Goal: Complete application form

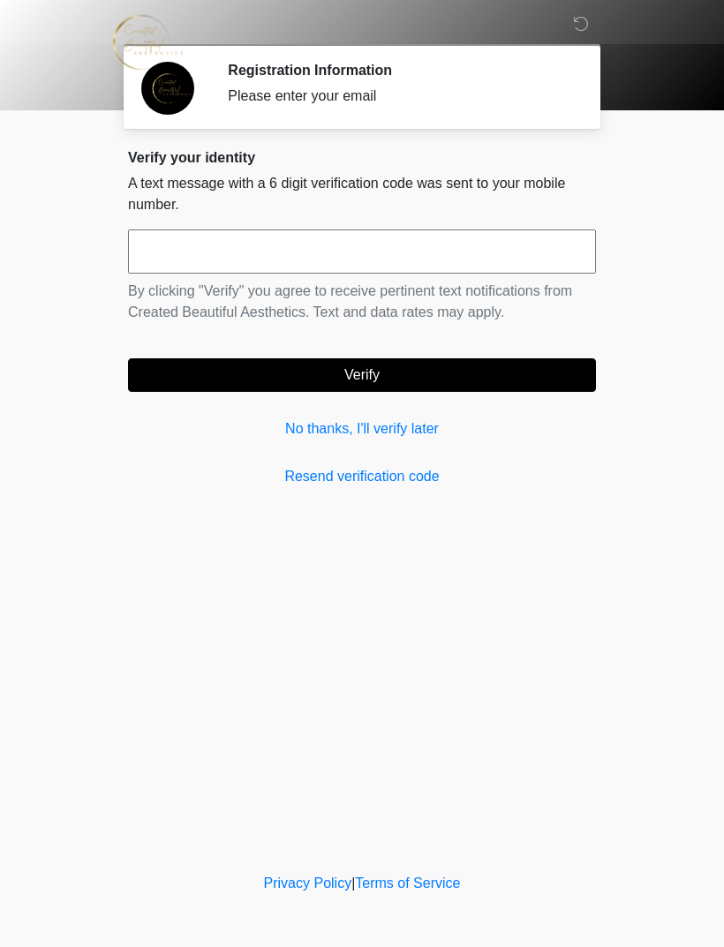
click at [381, 244] on input "text" at bounding box center [362, 251] width 468 height 44
type input "******"
click at [386, 380] on button "Verify" at bounding box center [362, 375] width 468 height 34
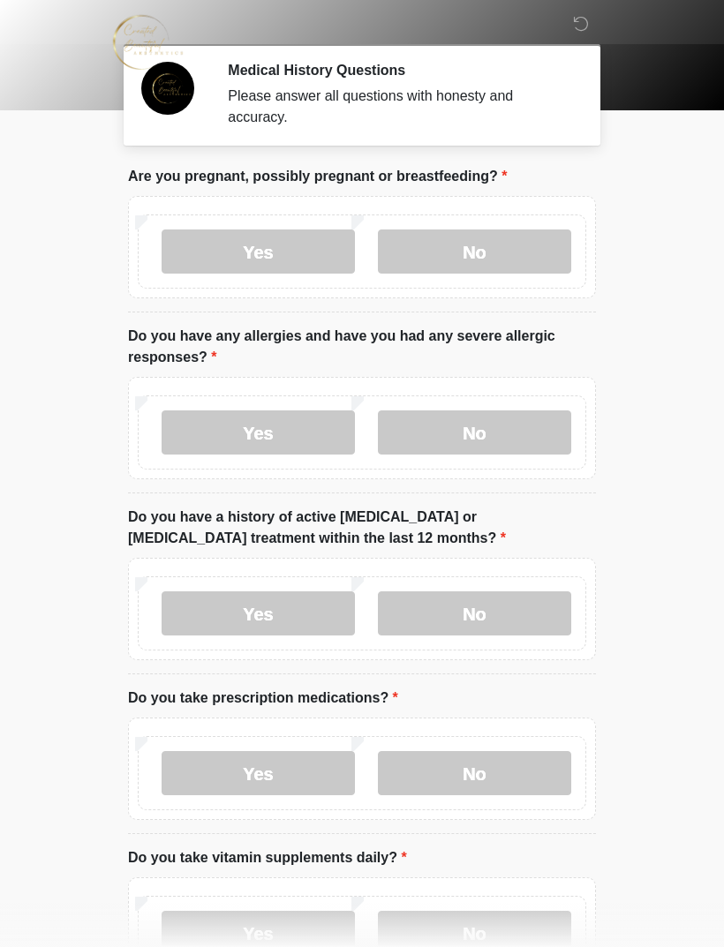
click at [485, 261] on label "No" at bounding box center [474, 251] width 193 height 44
click at [504, 433] on label "No" at bounding box center [474, 432] width 193 height 44
click at [512, 621] on label "No" at bounding box center [474, 613] width 193 height 44
click at [301, 775] on label "Yes" at bounding box center [258, 773] width 193 height 44
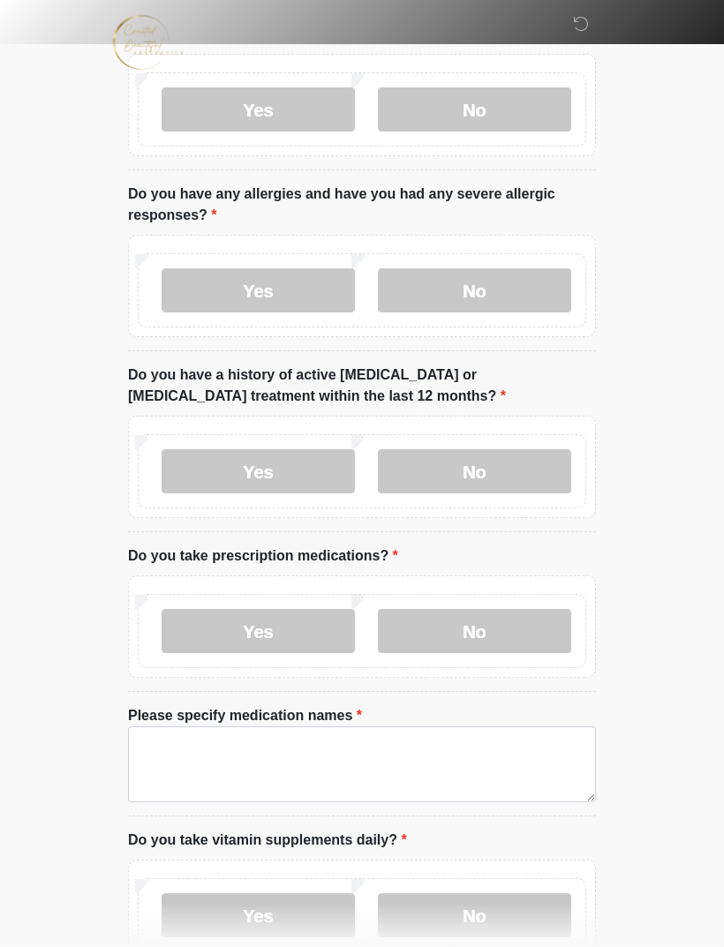
scroll to position [144, 0]
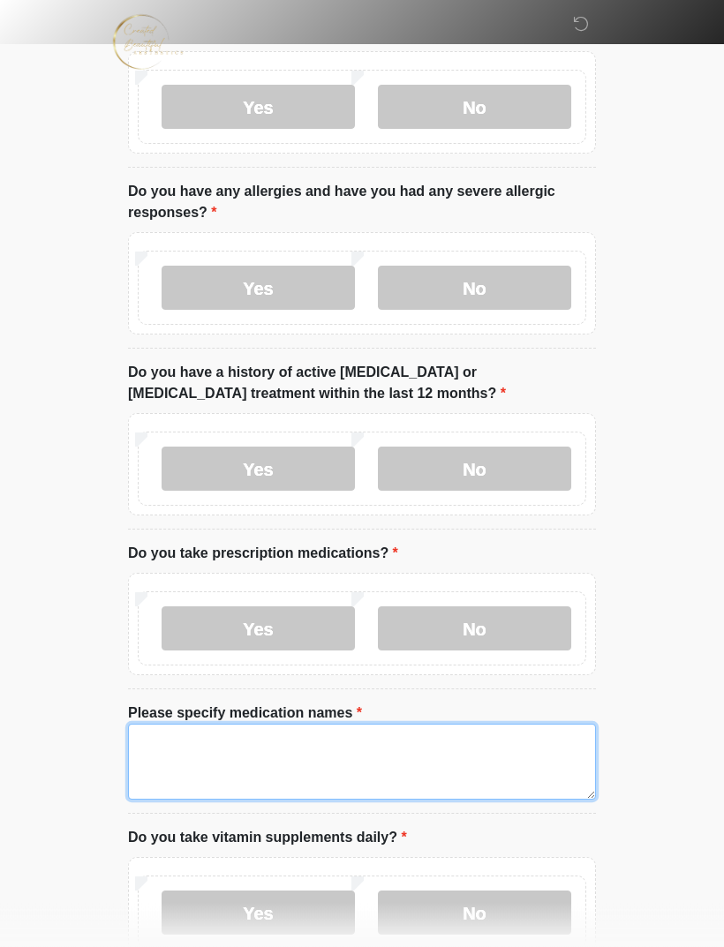
click at [374, 744] on textarea "Please specify medication names" at bounding box center [362, 763] width 468 height 76
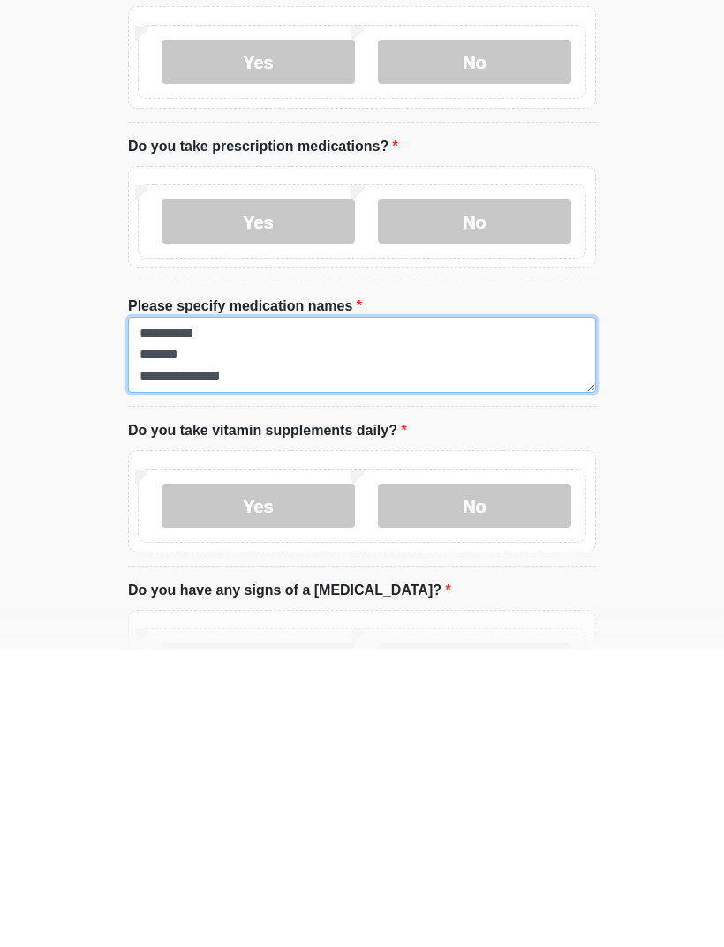
type textarea "**********"
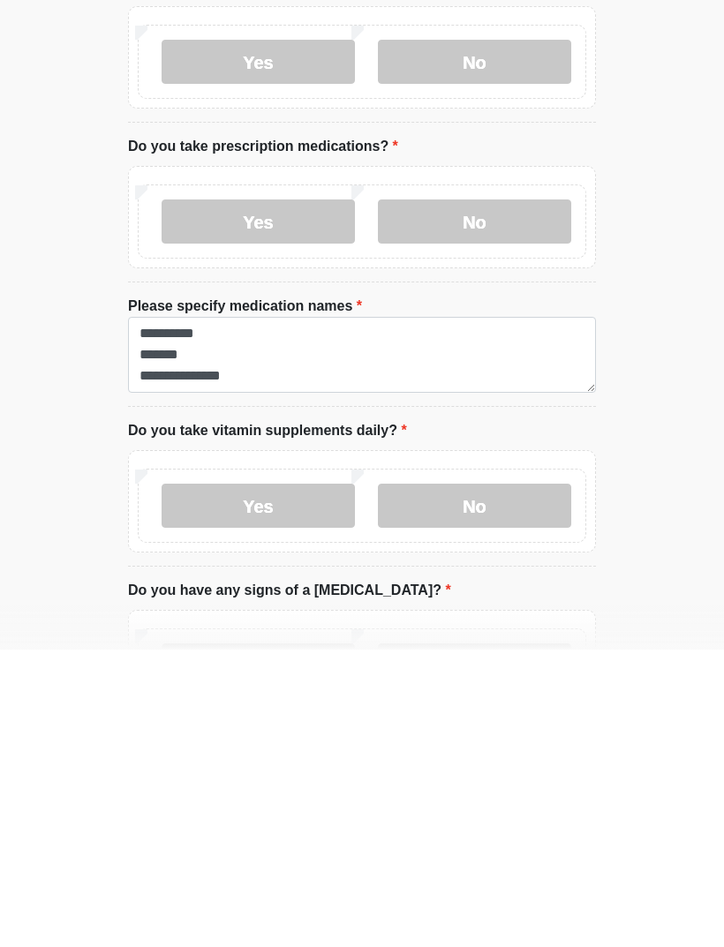
click at [299, 781] on label "Yes" at bounding box center [258, 803] width 193 height 44
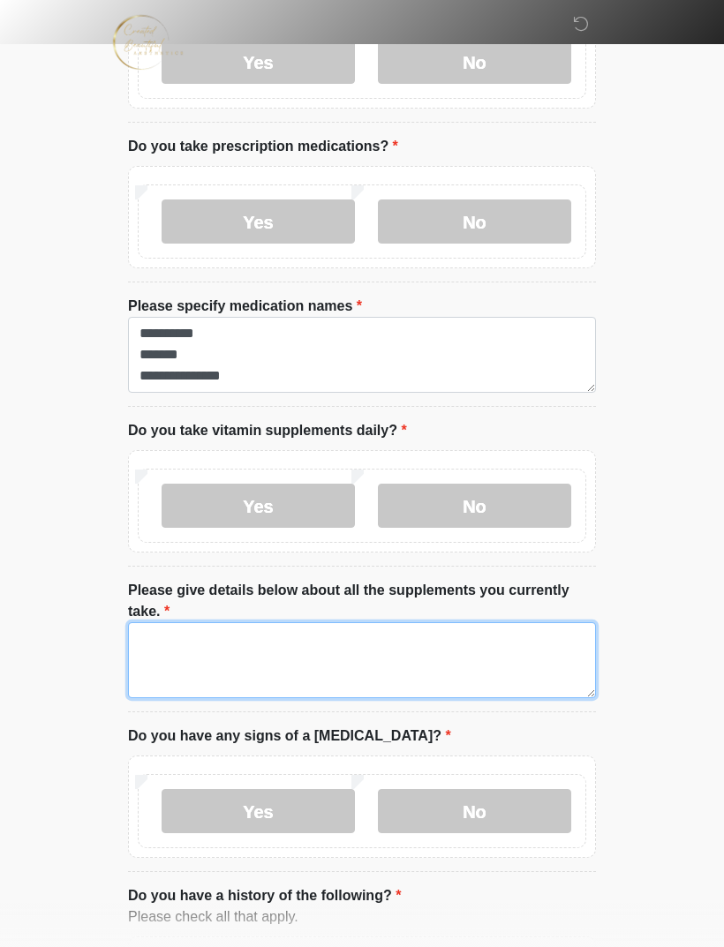
click at [328, 653] on textarea "Please give details below about all the supplements you currently take." at bounding box center [362, 660] width 468 height 76
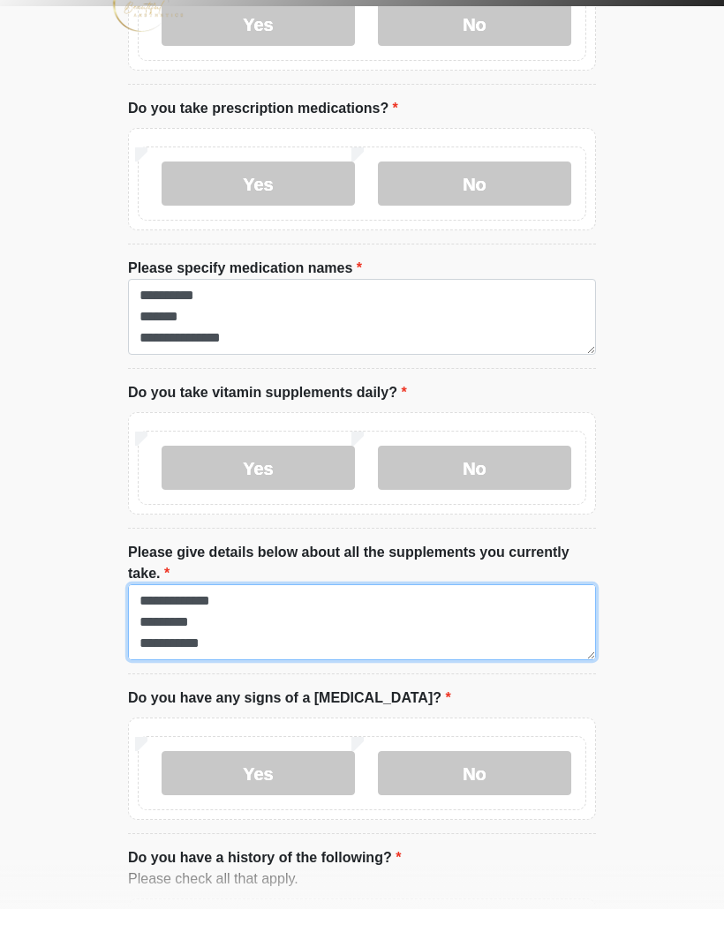
scroll to position [21, 0]
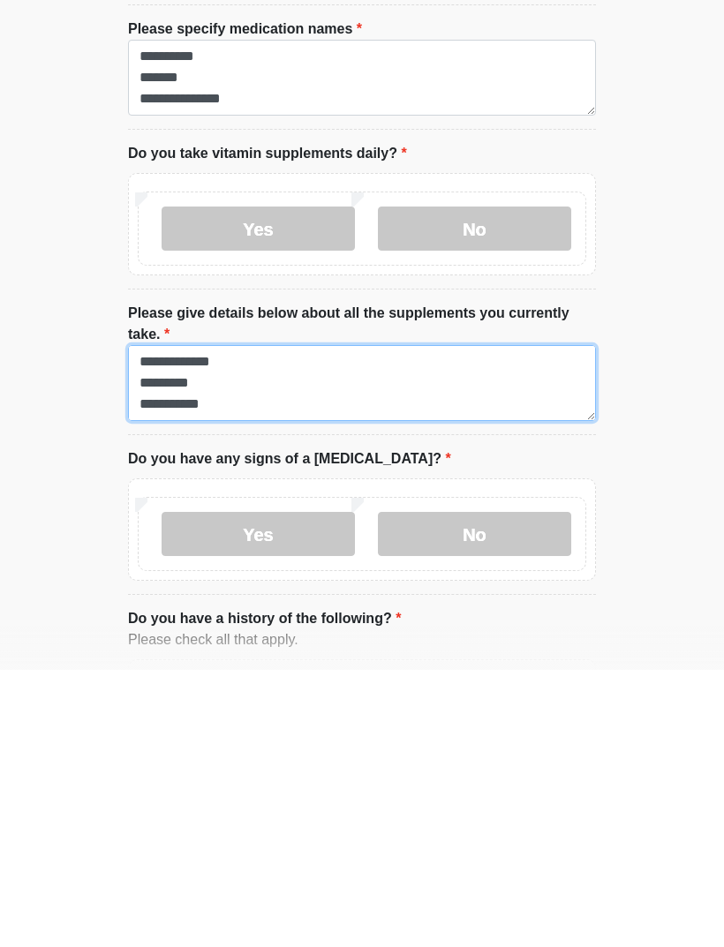
type textarea "**********"
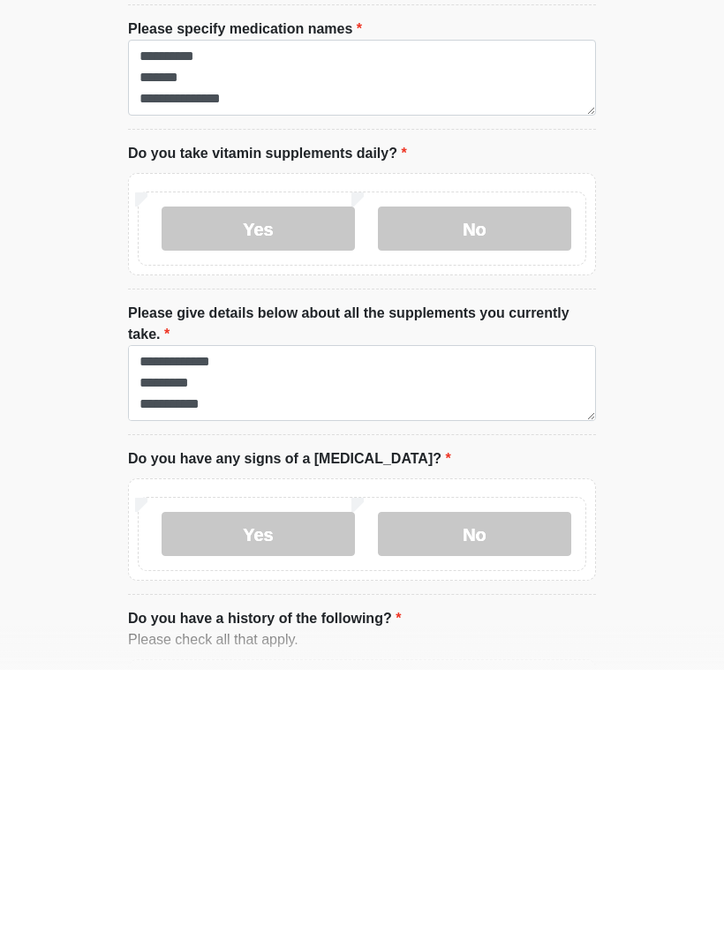
click at [507, 789] on label "No" at bounding box center [474, 811] width 193 height 44
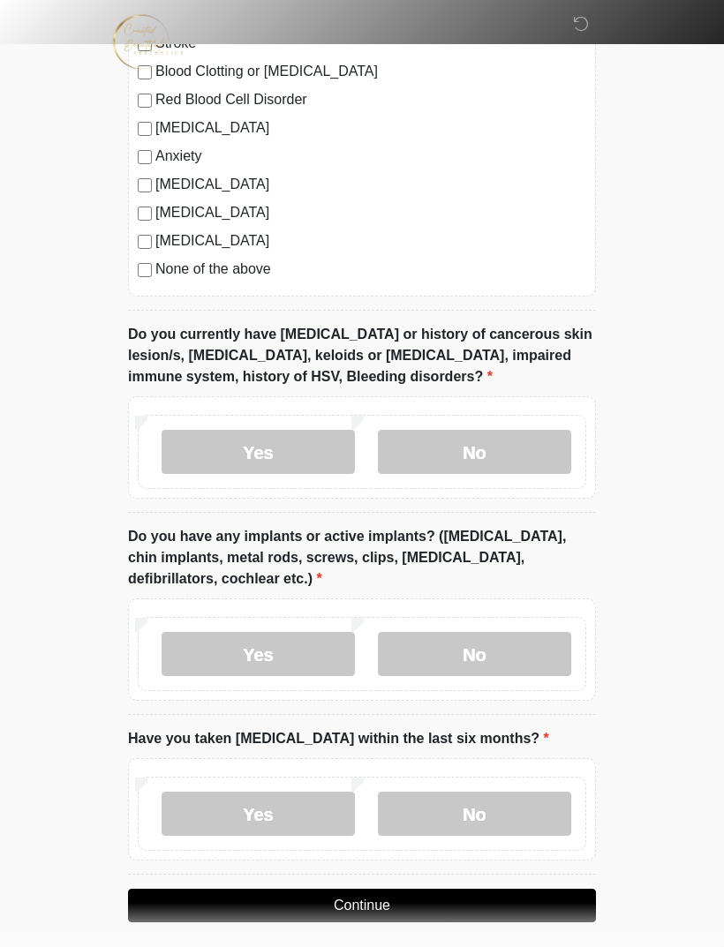
scroll to position [1559, 0]
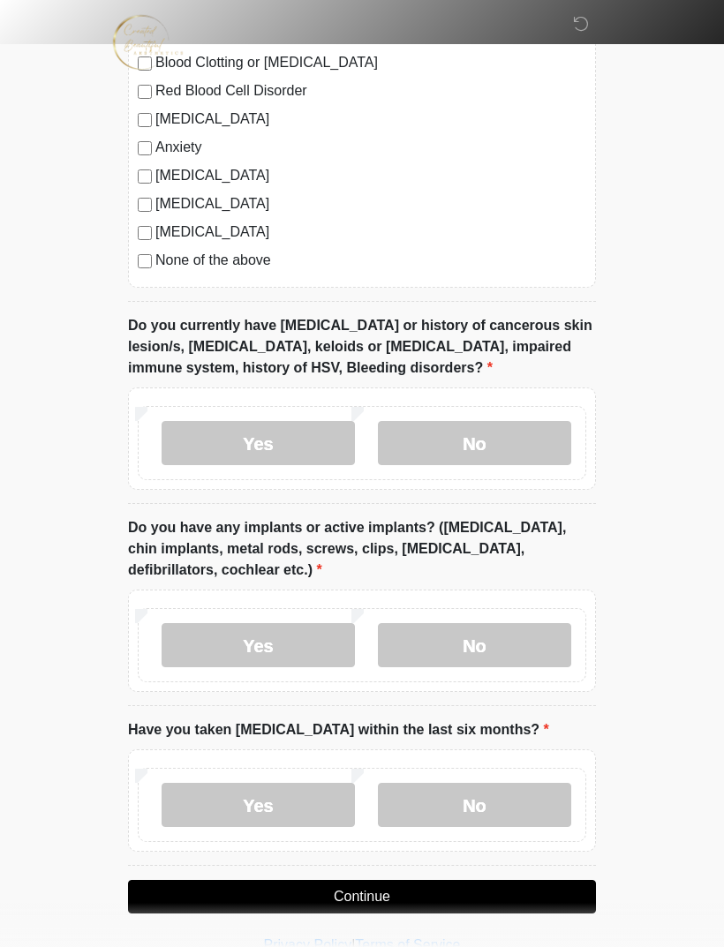
click at [491, 444] on label "No" at bounding box center [474, 443] width 193 height 44
click at [284, 650] on label "Yes" at bounding box center [258, 645] width 193 height 44
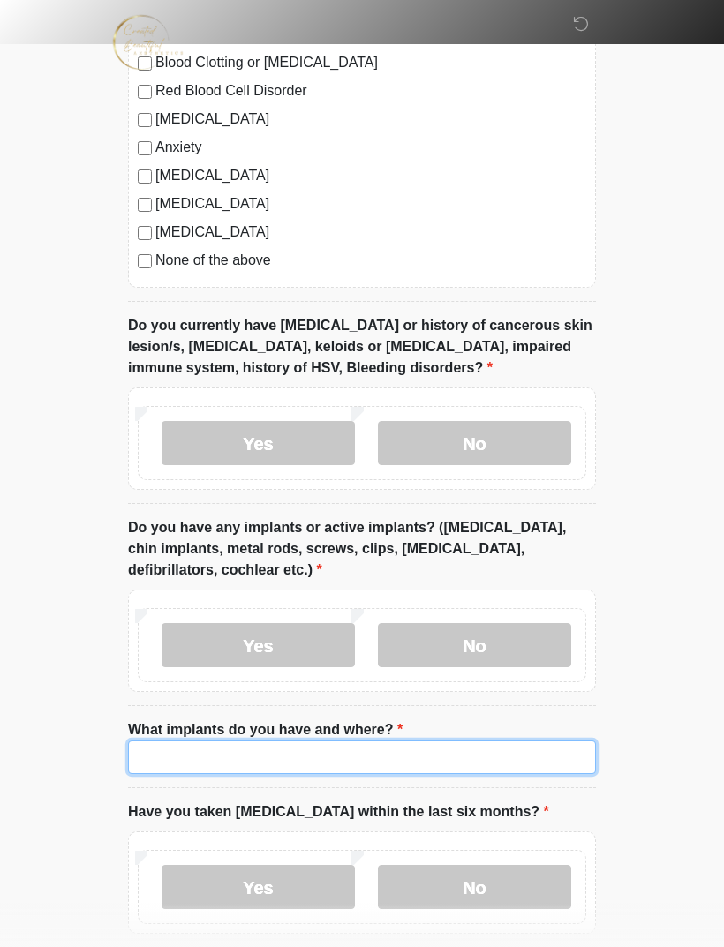
click at [229, 763] on input "What implants do you have and where?" at bounding box center [362, 757] width 468 height 34
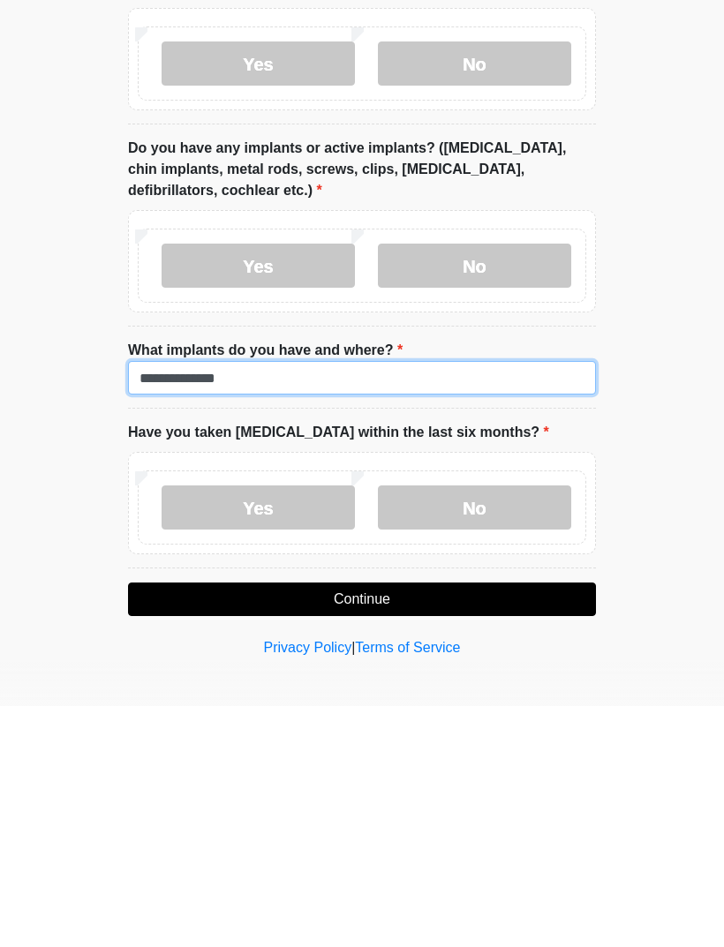
type input "**********"
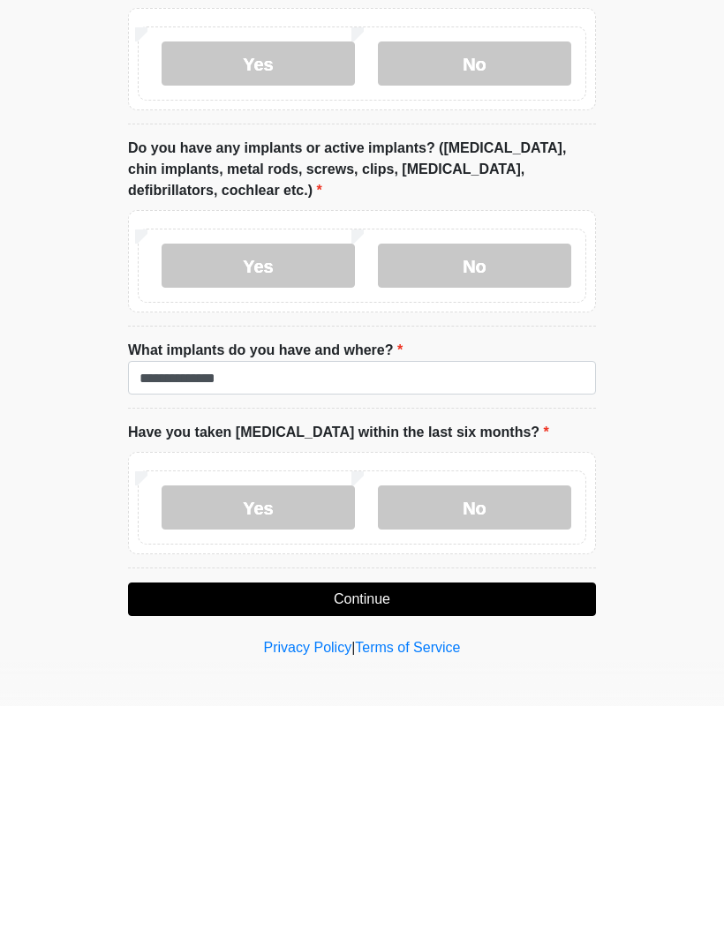
click at [436, 726] on label "No" at bounding box center [474, 748] width 193 height 44
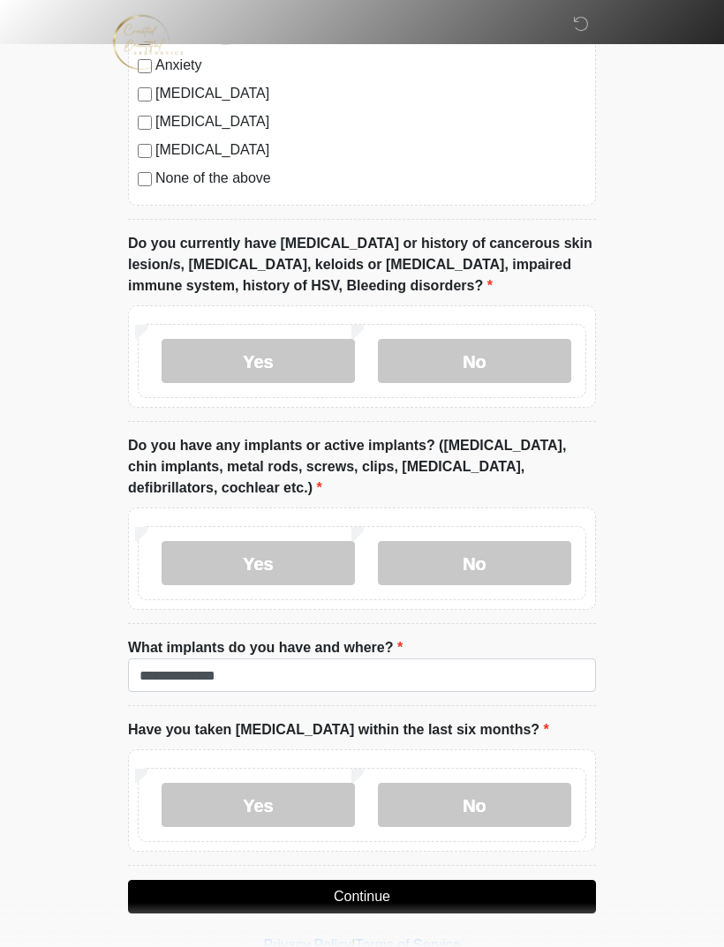
click at [395, 896] on button "Continue" at bounding box center [362, 897] width 468 height 34
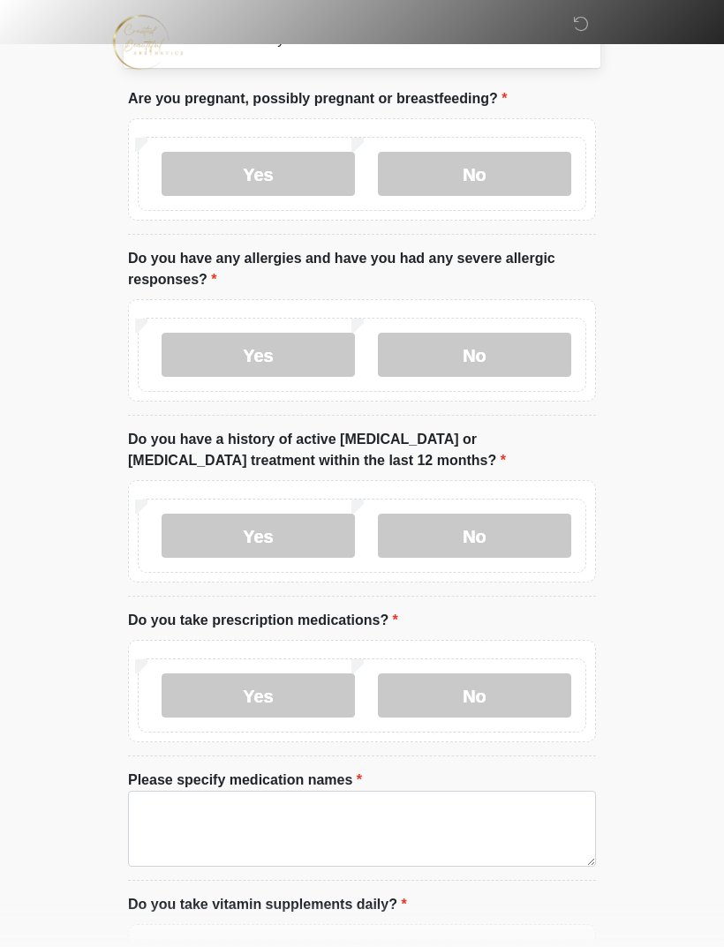
scroll to position [0, 0]
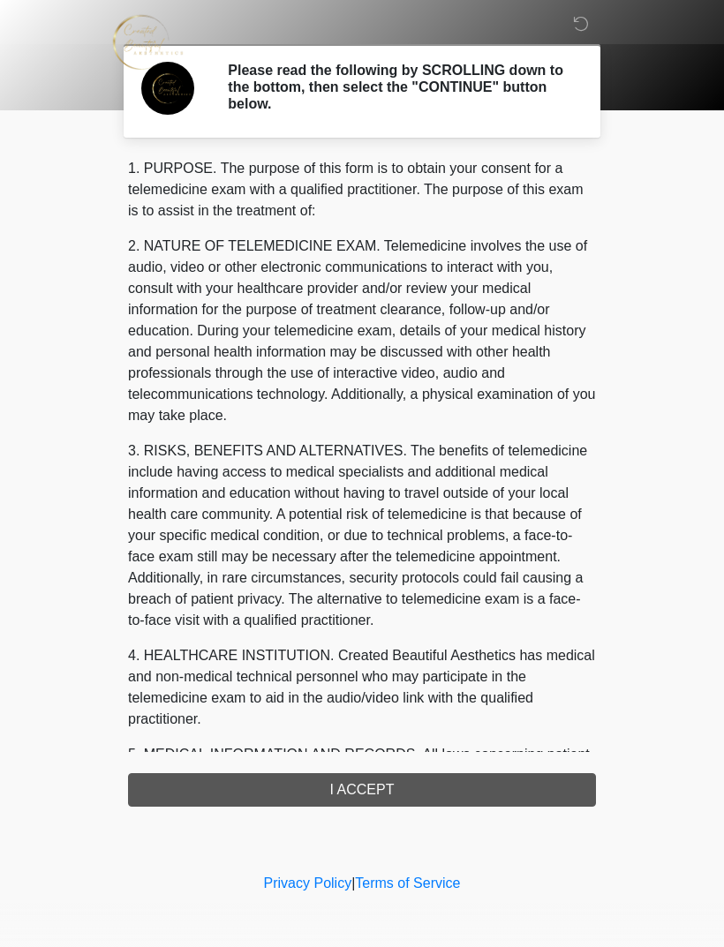
click at [393, 791] on div "1. PURPOSE. The purpose of this form is to obtain your consent for a telemedici…" at bounding box center [362, 482] width 468 height 649
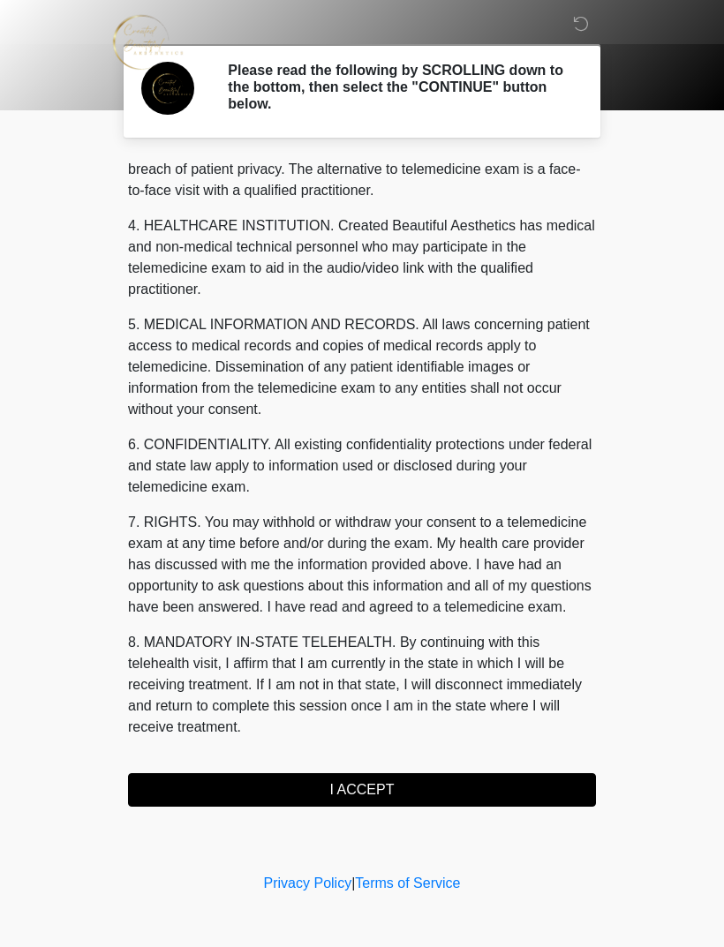
scroll to position [451, 0]
click at [361, 800] on button "I ACCEPT" at bounding box center [362, 790] width 468 height 34
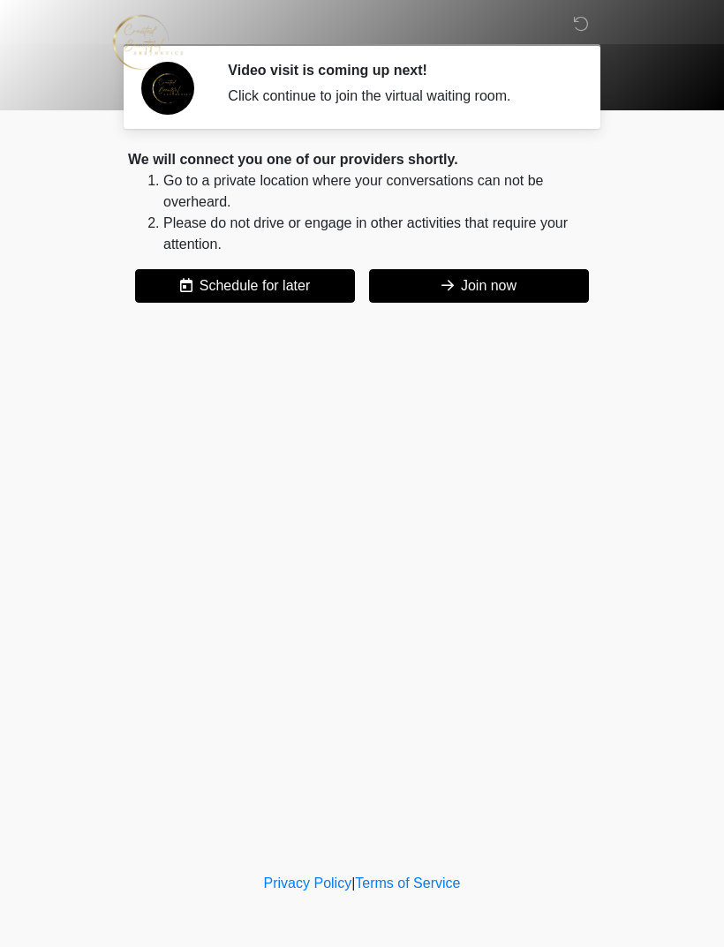
click at [487, 284] on button "Join now" at bounding box center [479, 286] width 220 height 34
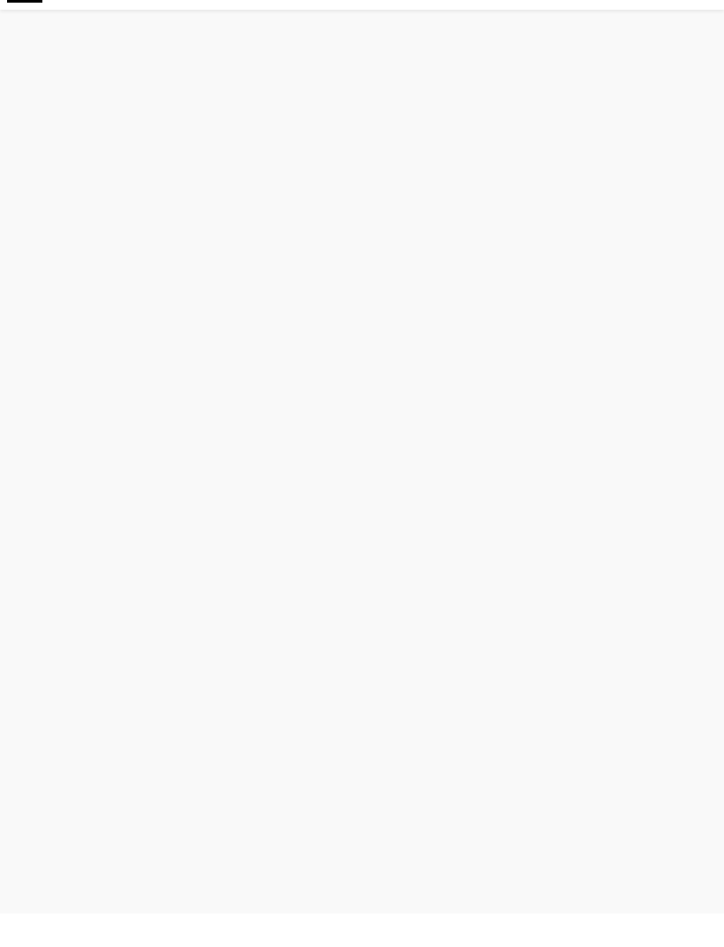
scroll to position [5, 0]
